Goal: Entertainment & Leisure: Consume media (video, audio)

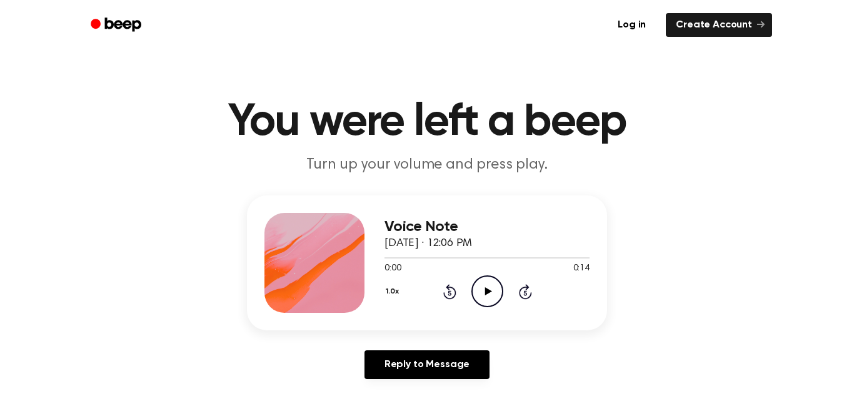
click at [484, 289] on icon "Play Audio" at bounding box center [487, 292] width 32 height 32
click at [497, 291] on icon "Play Audio" at bounding box center [487, 292] width 32 height 32
click at [486, 301] on icon "Play Audio" at bounding box center [487, 292] width 32 height 32
click at [492, 292] on icon "Play Audio" at bounding box center [487, 292] width 32 height 32
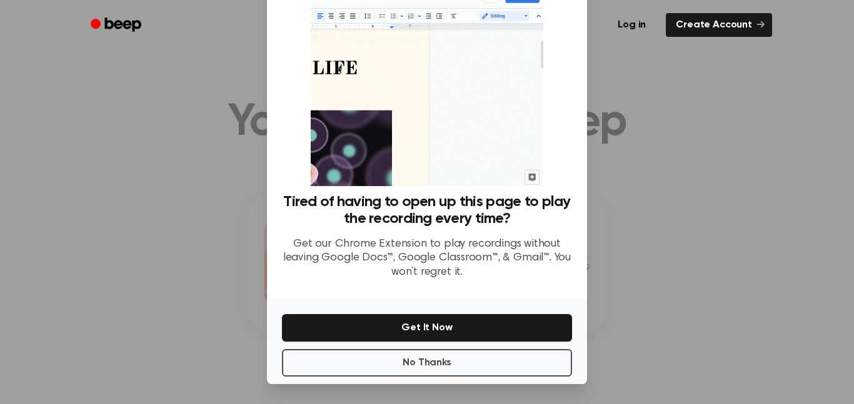
scroll to position [48, 0]
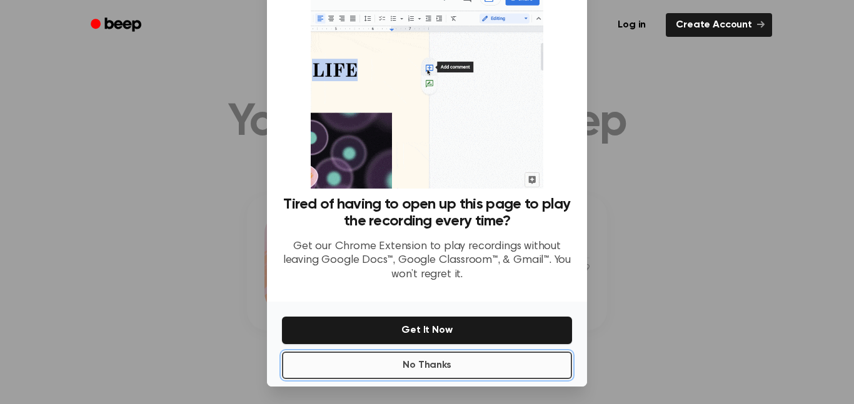
click at [463, 358] on button "No Thanks" at bounding box center [427, 365] width 290 height 27
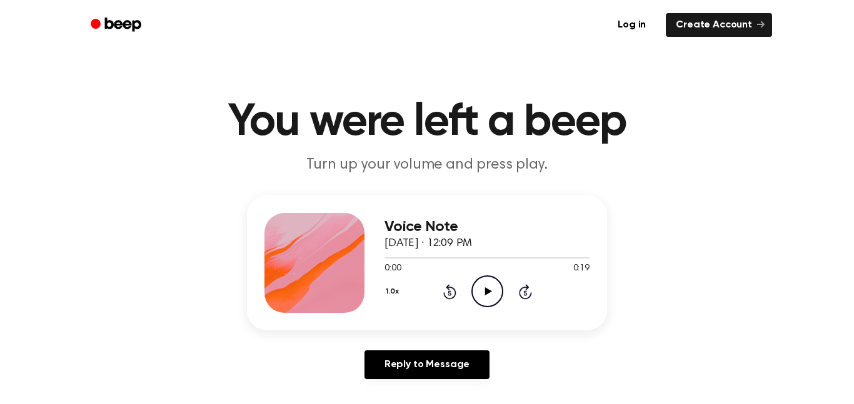
click at [485, 286] on icon "Play Audio" at bounding box center [487, 292] width 32 height 32
click at [487, 299] on icon "Play Audio" at bounding box center [487, 292] width 32 height 32
click at [484, 286] on icon "Play Audio" at bounding box center [487, 292] width 32 height 32
click at [467, 275] on div "0:22 0:22" at bounding box center [486, 268] width 205 height 13
click at [491, 307] on icon "Play Audio" at bounding box center [487, 292] width 32 height 32
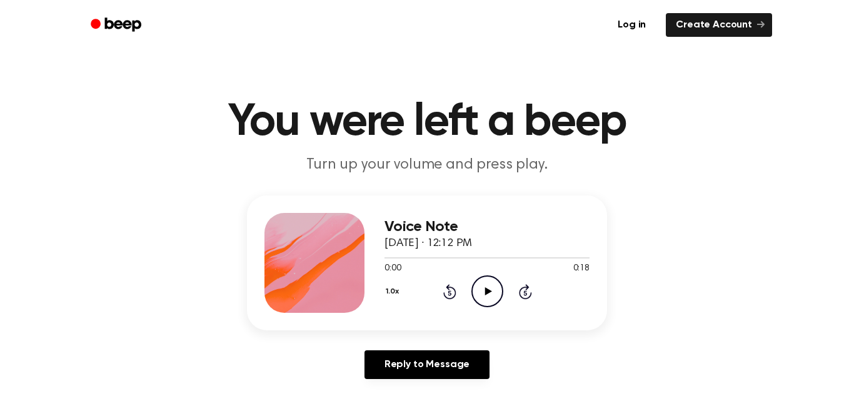
click at [502, 308] on div "Voice Note September 25, 2025 · 12:12 PM 0:00 0:18 Your browser does not suppor…" at bounding box center [486, 263] width 205 height 100
click at [503, 298] on div "1.0x Rewind 5 seconds Play Audio Skip 5 seconds" at bounding box center [486, 292] width 205 height 32
click at [491, 284] on icon "Play Audio" at bounding box center [487, 292] width 32 height 32
click at [487, 301] on icon "Play Audio" at bounding box center [487, 292] width 32 height 32
click at [493, 287] on icon "Play Audio" at bounding box center [487, 292] width 32 height 32
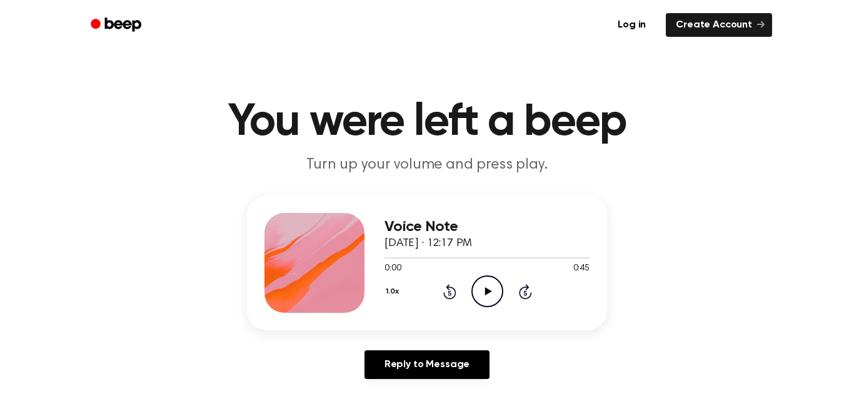
click at [477, 296] on icon "Play Audio" at bounding box center [487, 292] width 32 height 32
click at [479, 294] on icon "Play Audio" at bounding box center [487, 292] width 32 height 32
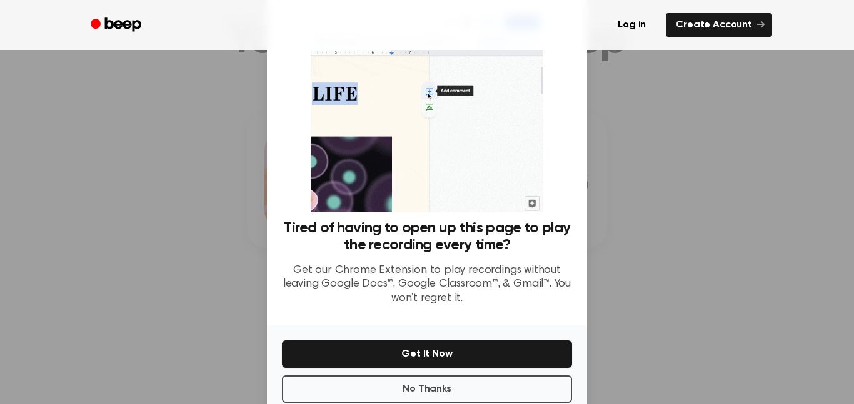
scroll to position [51, 0]
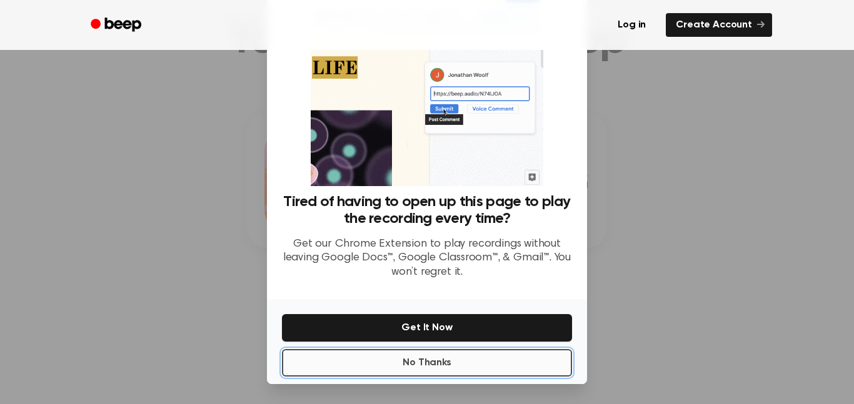
click at [452, 369] on button "No Thanks" at bounding box center [427, 362] width 290 height 27
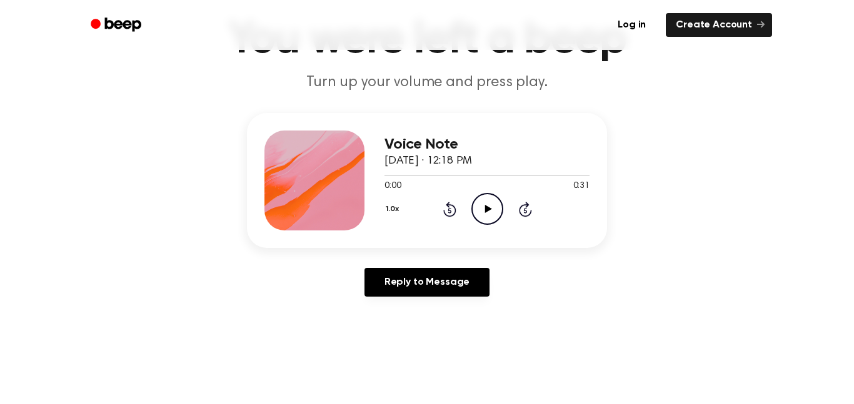
click at [496, 199] on icon "Play Audio" at bounding box center [487, 209] width 32 height 32
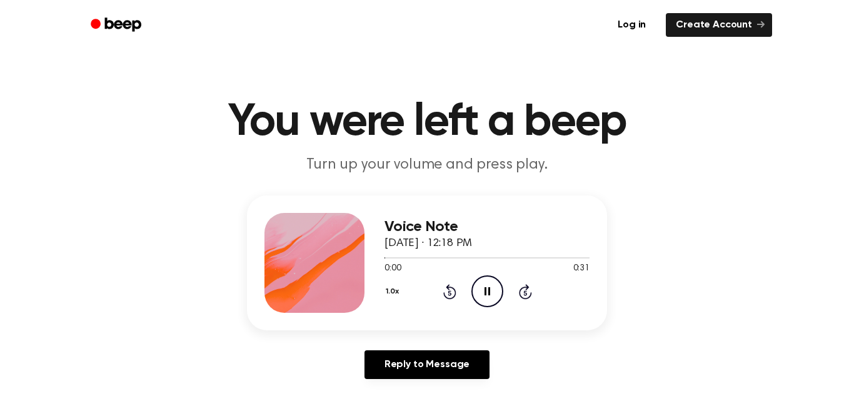
scroll to position [7, 0]
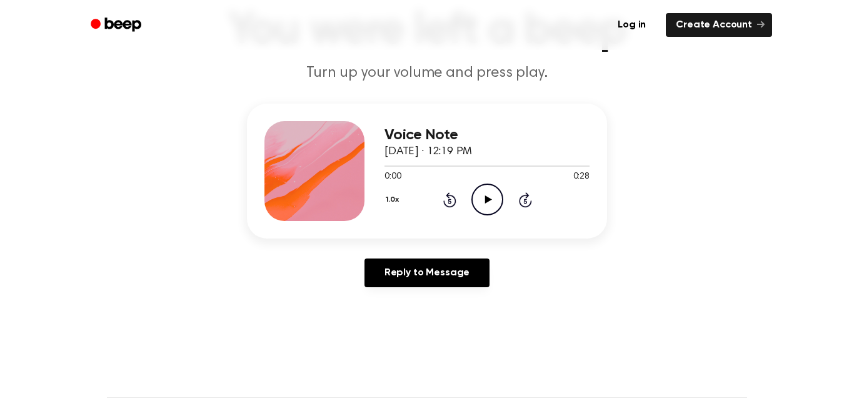
scroll to position [90, 0]
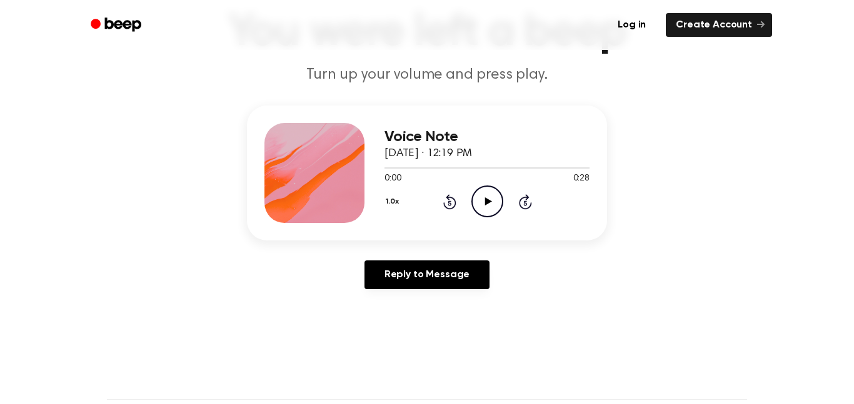
click at [475, 206] on icon "Play Audio" at bounding box center [487, 202] width 32 height 32
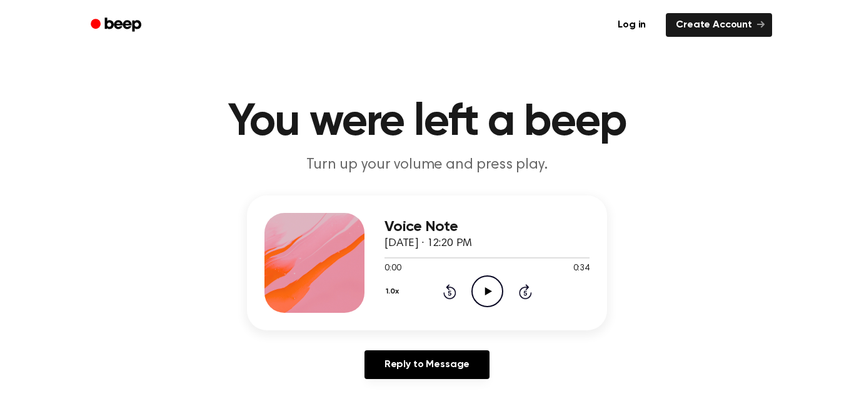
click at [483, 291] on icon "Play Audio" at bounding box center [487, 292] width 32 height 32
